Goal: Check status

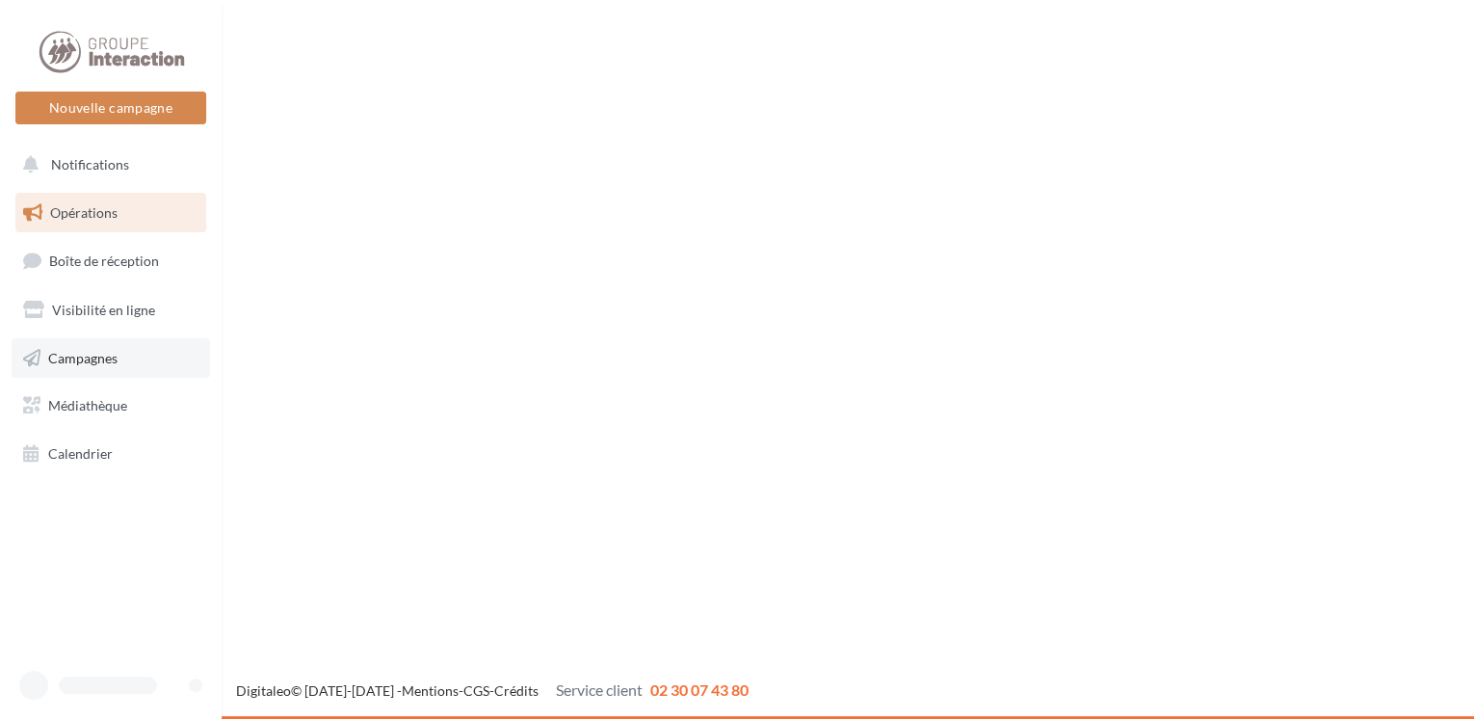
click at [71, 347] on link "Campagnes" at bounding box center [111, 358] width 198 height 40
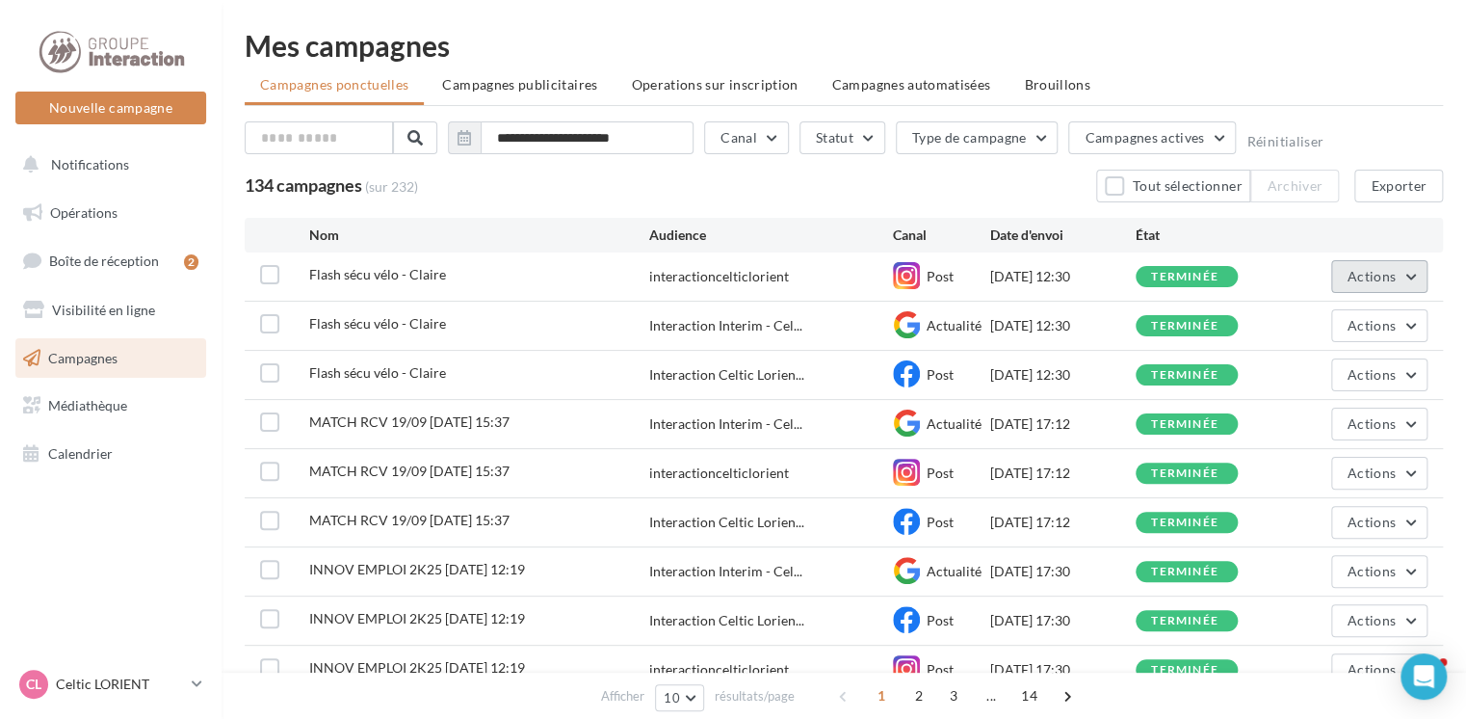
click at [1402, 275] on button "Actions" at bounding box center [1379, 276] width 96 height 33
click at [1301, 312] on button "Voir les résultats" at bounding box center [1331, 322] width 193 height 50
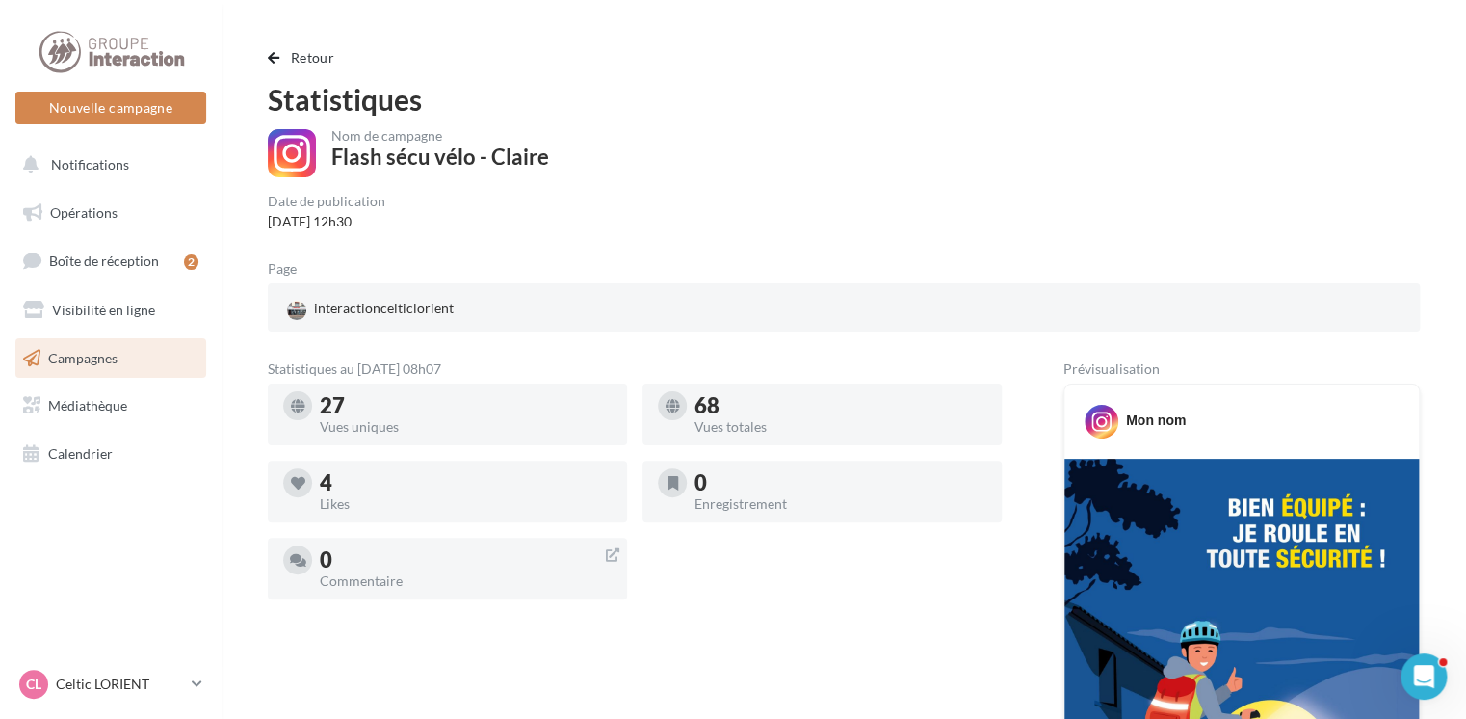
click at [327, 481] on div "4" at bounding box center [466, 482] width 292 height 21
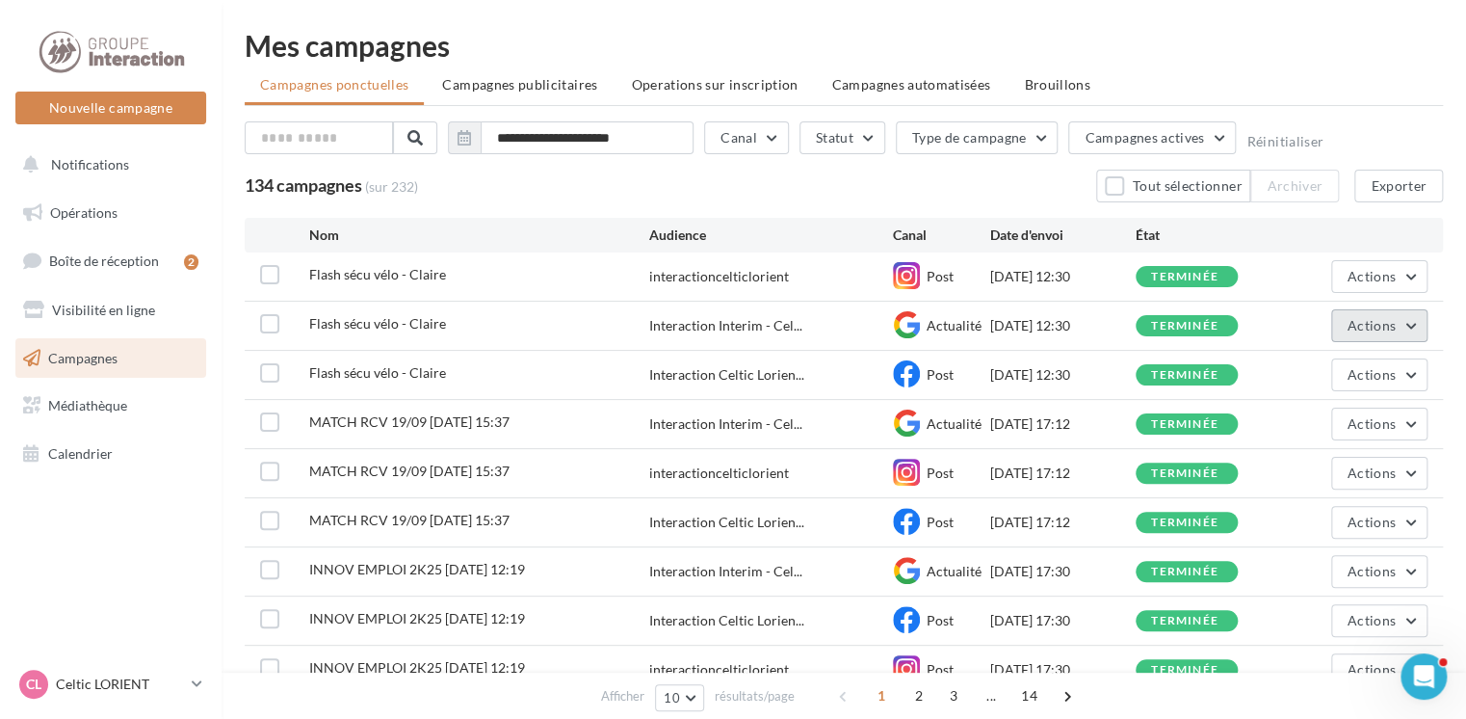
click at [1409, 316] on button "Actions" at bounding box center [1379, 325] width 96 height 33
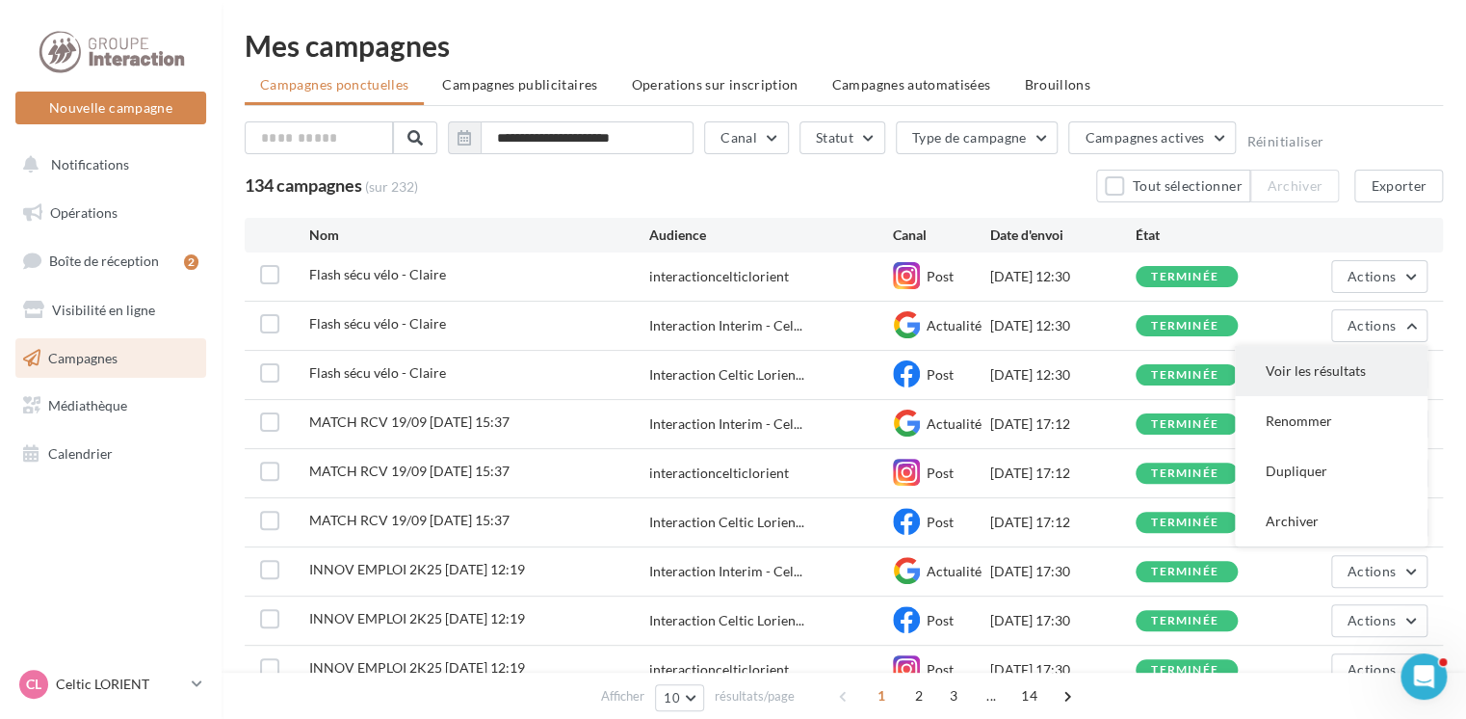
click at [1368, 361] on button "Voir les résultats" at bounding box center [1331, 371] width 193 height 50
click at [1360, 372] on span "Actions" at bounding box center [1372, 374] width 48 height 16
click at [1316, 410] on button "Voir les résultats" at bounding box center [1331, 420] width 193 height 50
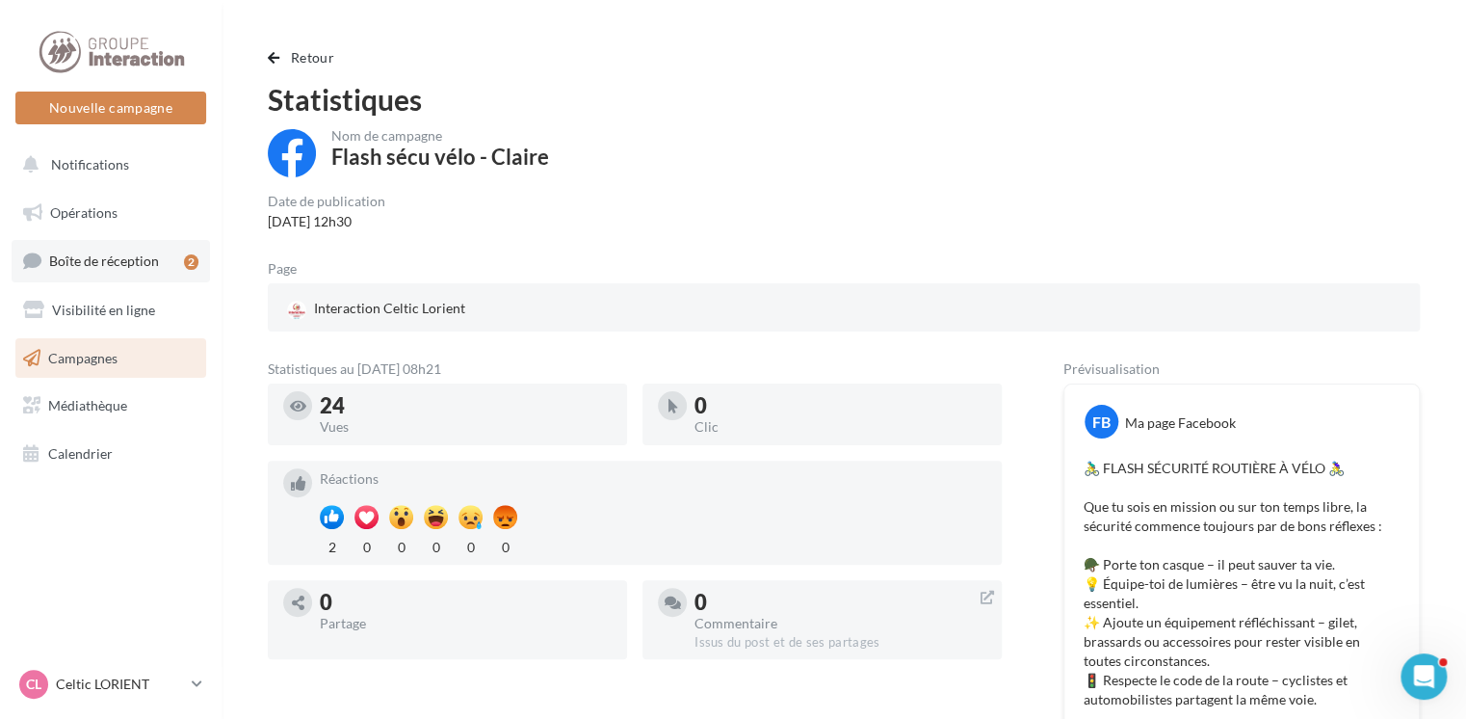
click at [125, 252] on span "Boîte de réception" at bounding box center [104, 260] width 110 height 16
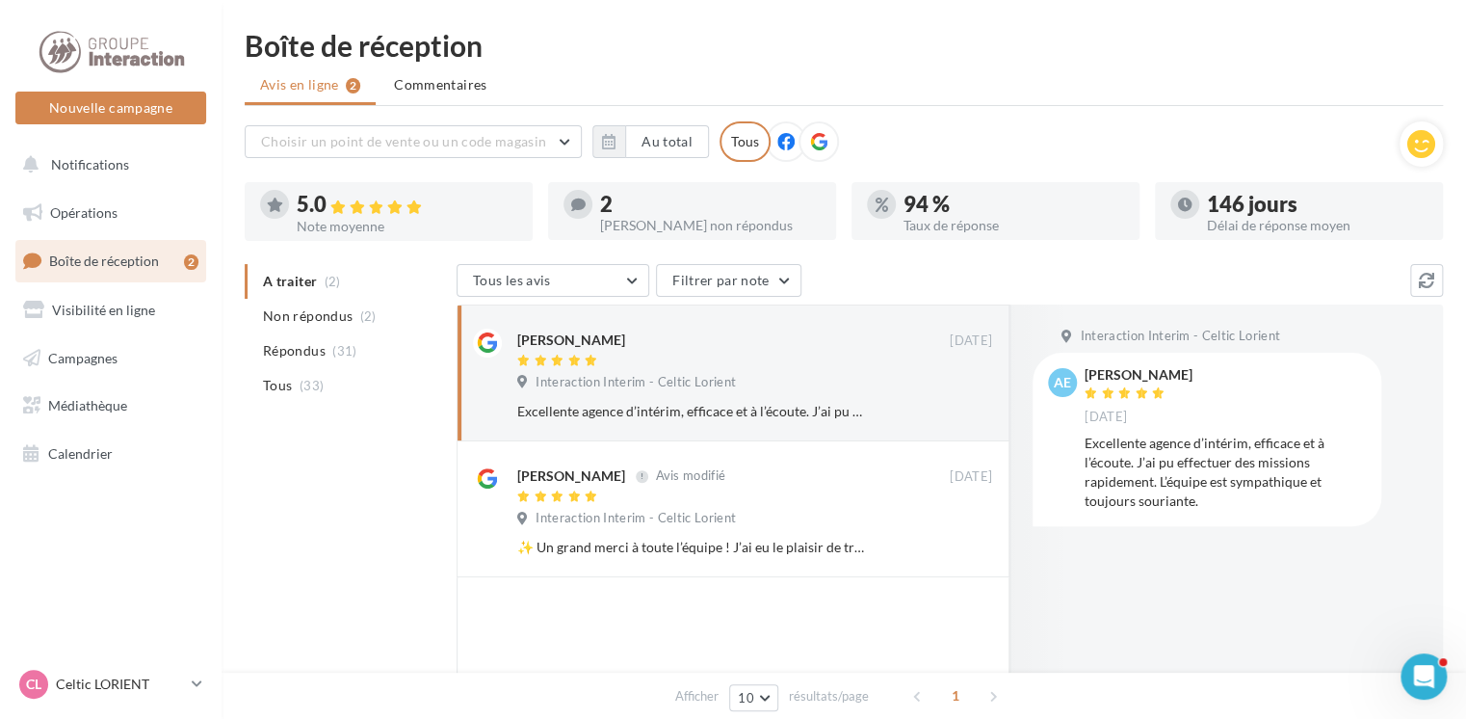
drag, startPoint x: 0, startPoint y: 0, endPoint x: 409, endPoint y: 525, distance: 665.7
click at [409, 525] on div "A traiter (2) Non répondus (2) Répondus (31) Tous (33) Tous les avis Tous les a…" at bounding box center [844, 628] width 1198 height 729
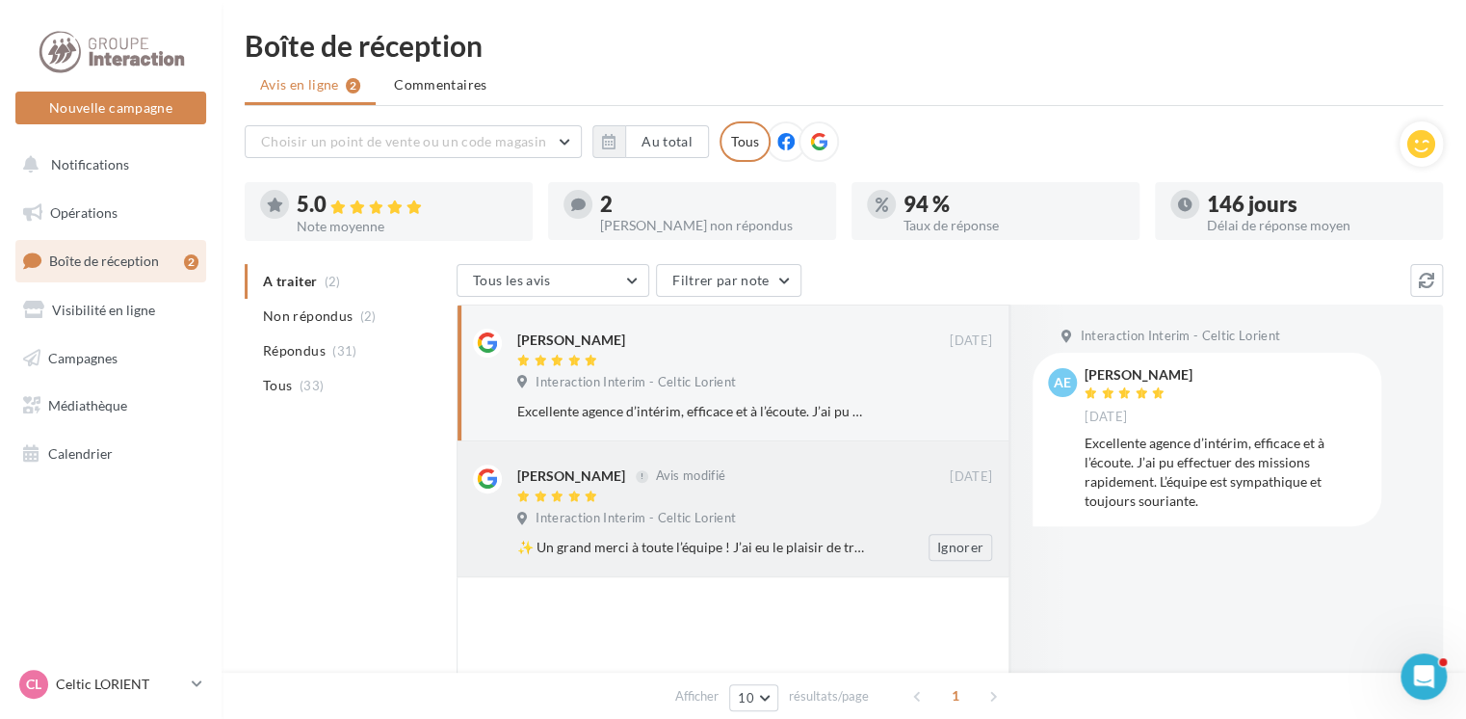
click at [741, 505] on div "Marianne Hervé Avis modifié 27 sept. Interaction Interim - Celtic Lorient Ignor…" at bounding box center [754, 512] width 475 height 96
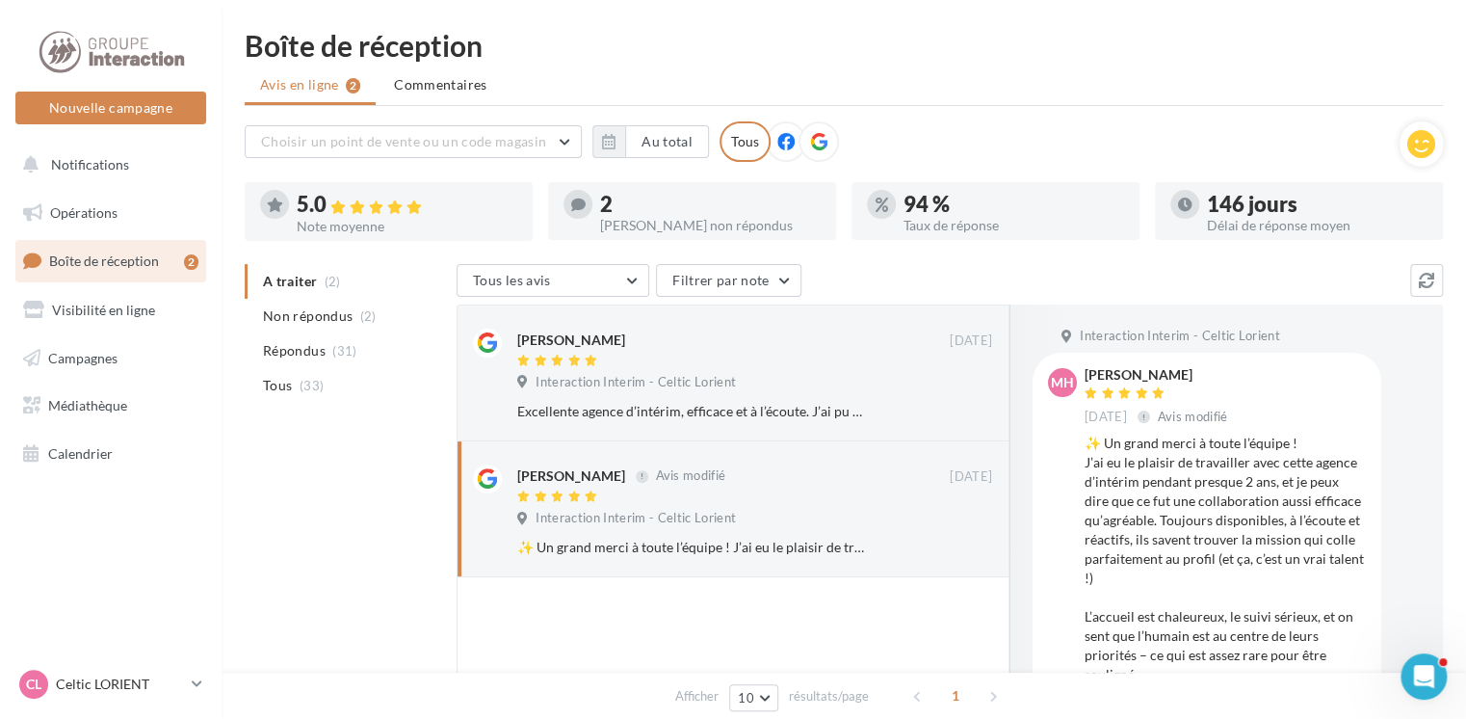
scroll to position [187, 0]
